Goal: Information Seeking & Learning: Learn about a topic

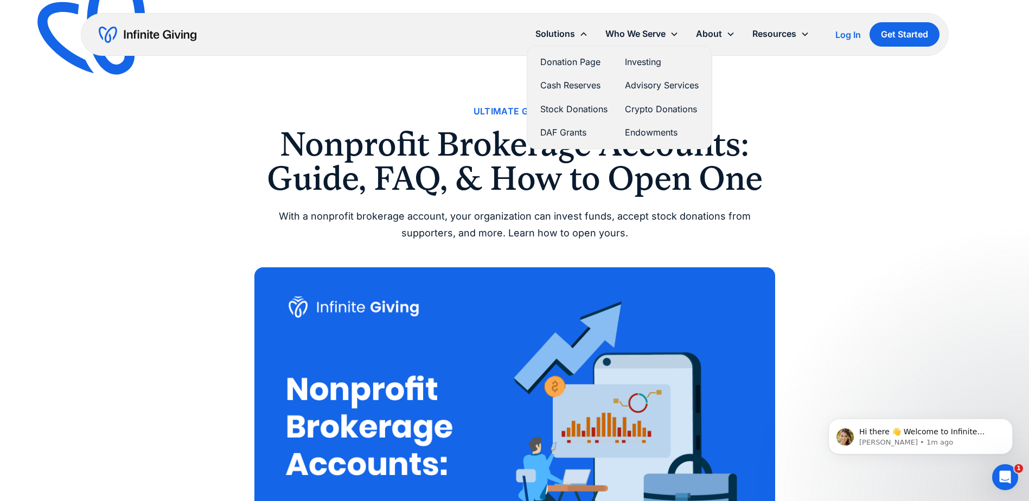
click at [646, 61] on link "Investing" at bounding box center [662, 62] width 74 height 15
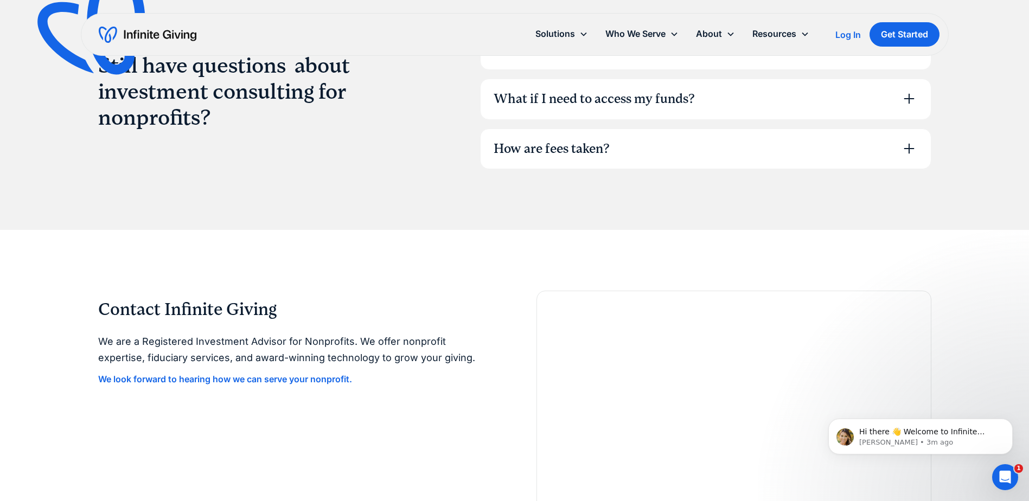
scroll to position [2984, 0]
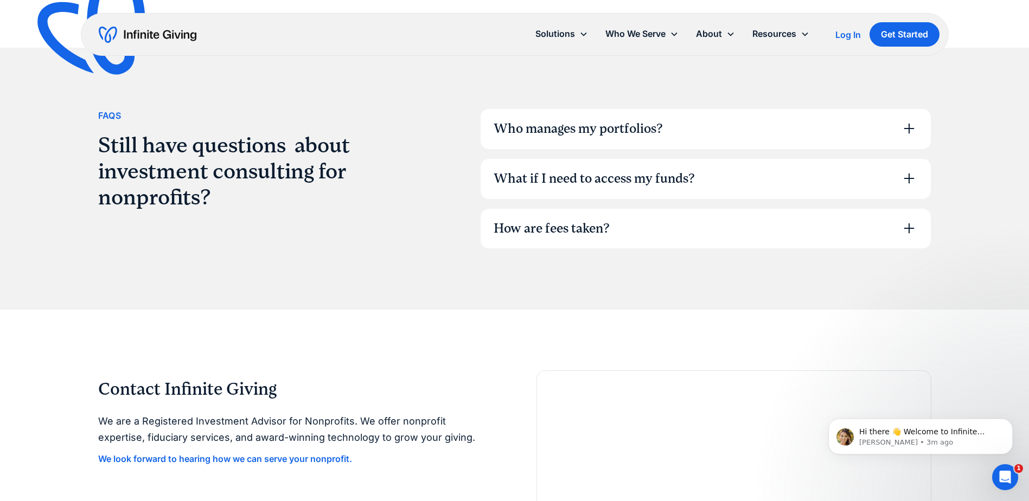
click at [908, 226] on icon at bounding box center [909, 228] width 17 height 17
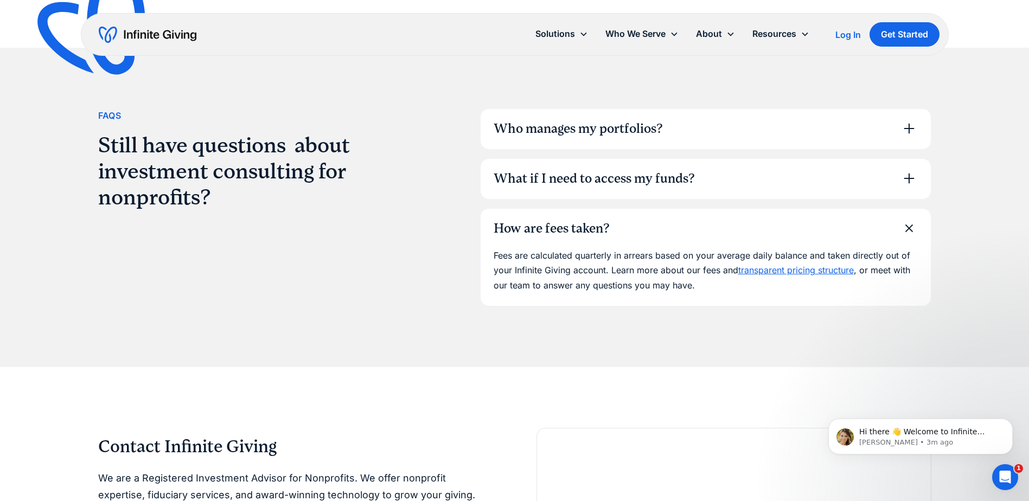
click at [791, 272] on link "transparent pricing structure" at bounding box center [796, 270] width 116 height 11
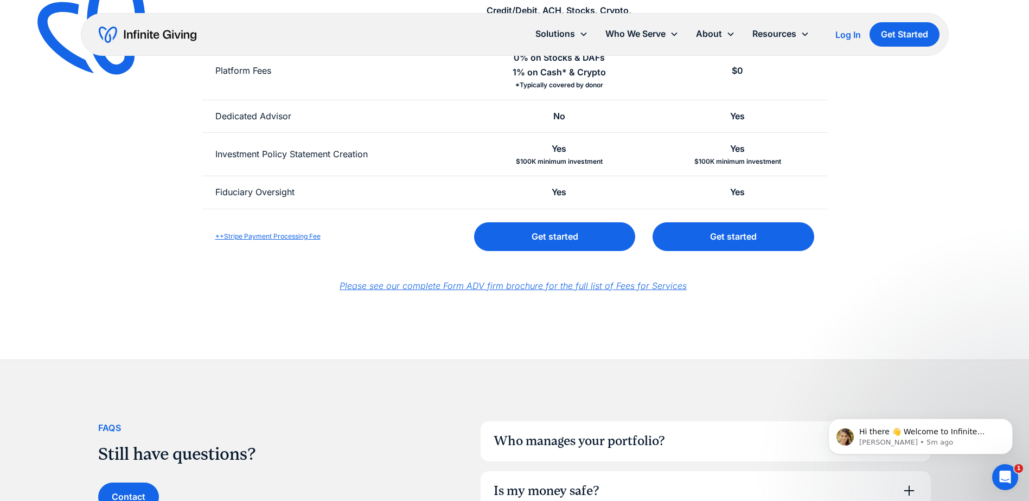
scroll to position [543, 0]
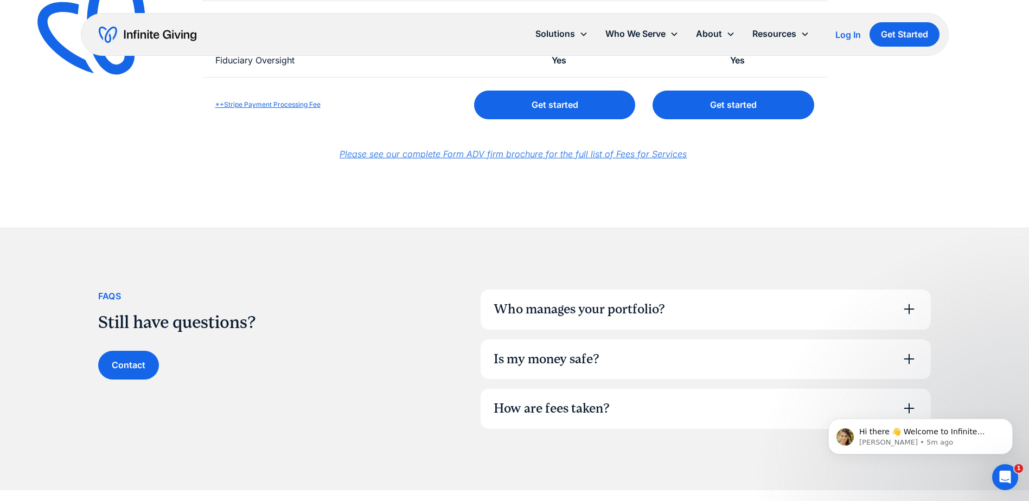
click at [911, 310] on icon at bounding box center [909, 309] width 17 height 17
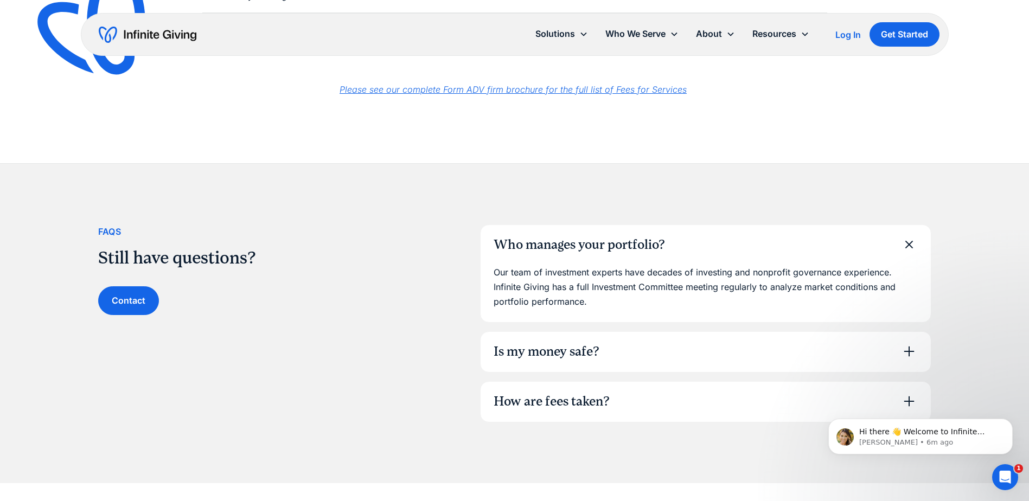
scroll to position [633, 0]
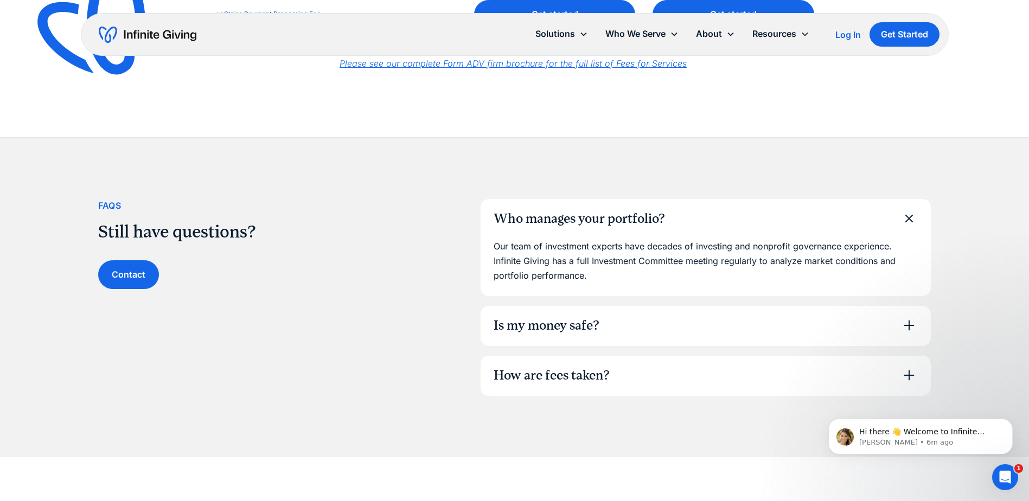
click at [906, 329] on icon at bounding box center [909, 325] width 17 height 17
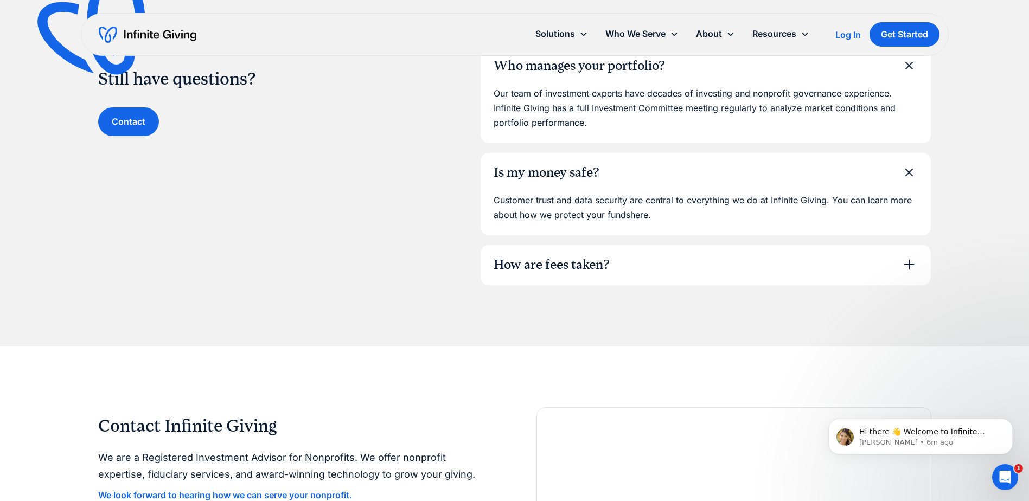
scroll to position [814, 0]
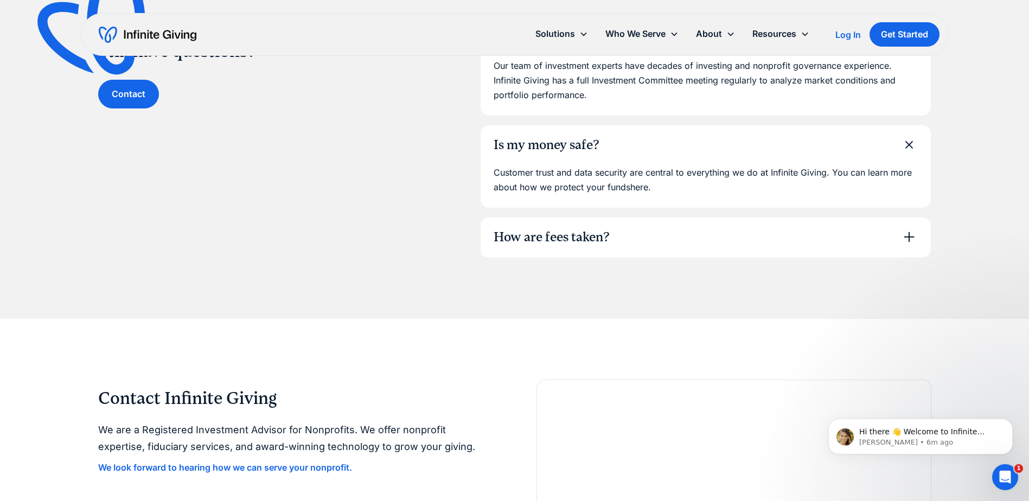
click at [909, 234] on icon at bounding box center [909, 237] width 10 height 10
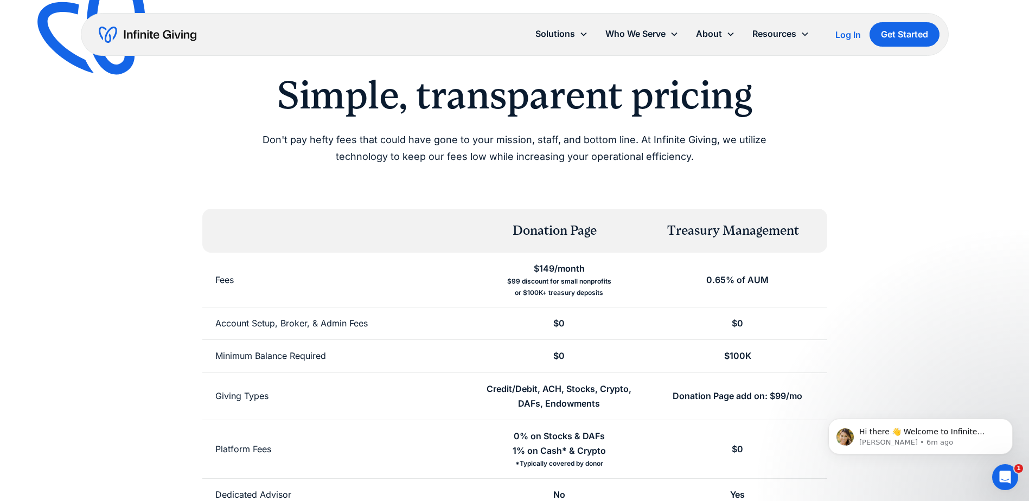
scroll to position [0, 0]
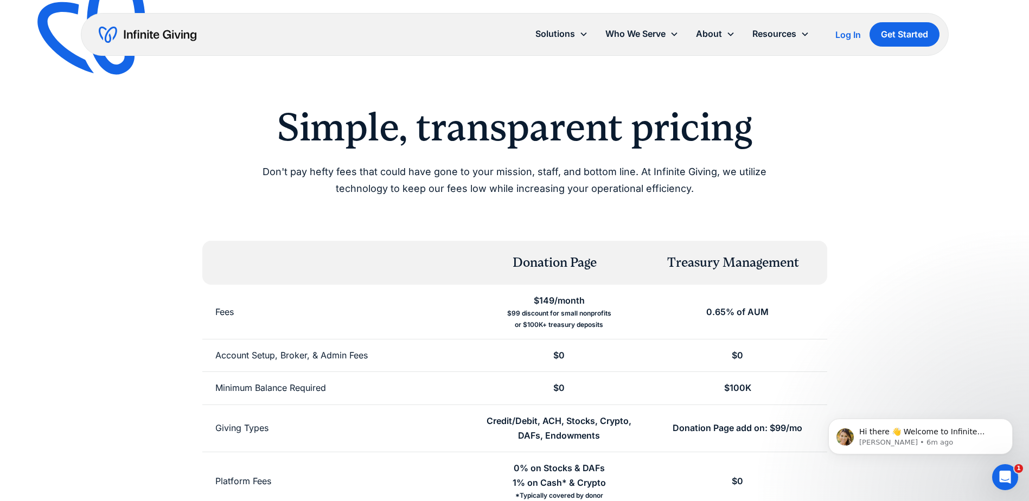
click at [149, 37] on img "home" at bounding box center [148, 34] width 98 height 17
